Goal: Navigation & Orientation: Find specific page/section

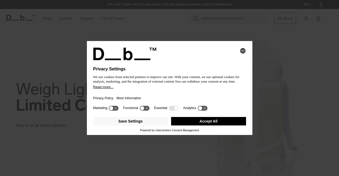
click at [196, 120] on button "Accept All" at bounding box center [208, 121] width 75 height 8
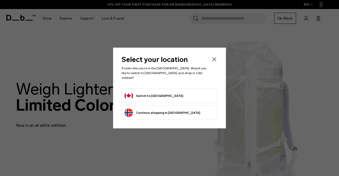
click at [189, 92] on form "Switch to [GEOGRAPHIC_DATA]" at bounding box center [170, 96] width 90 height 8
click at [139, 92] on button "Switch to Canada" at bounding box center [154, 96] width 59 height 8
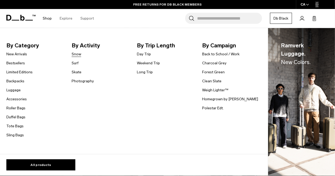
click at [74, 53] on link "Snow" at bounding box center [77, 54] width 10 height 6
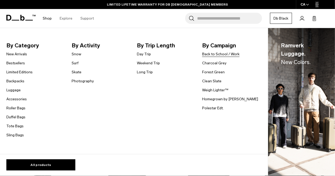
click at [229, 52] on link "Back to School / Work" at bounding box center [220, 54] width 37 height 6
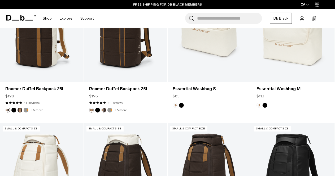
scroll to position [1073, 0]
